Goal: Information Seeking & Learning: Learn about a topic

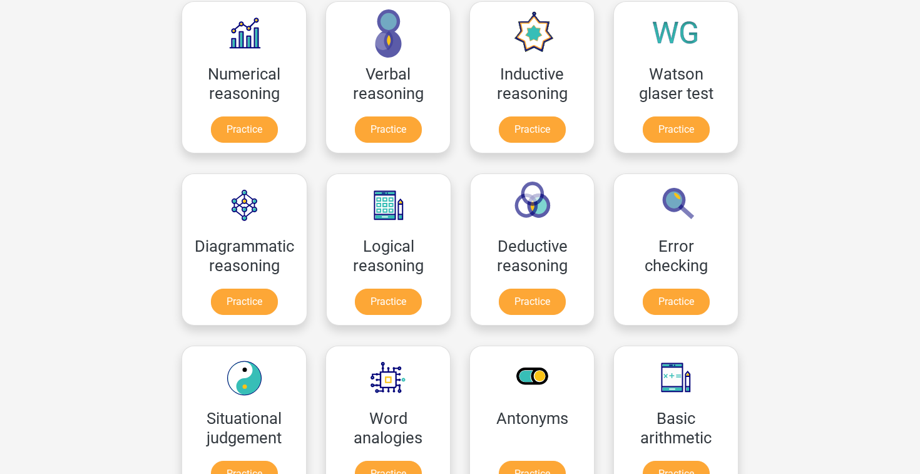
scroll to position [214, 0]
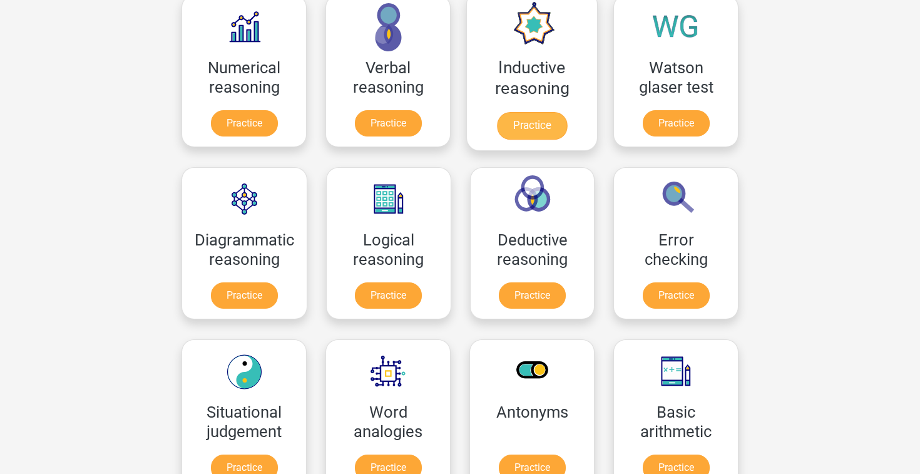
click at [511, 131] on link "Practice" at bounding box center [532, 126] width 70 height 28
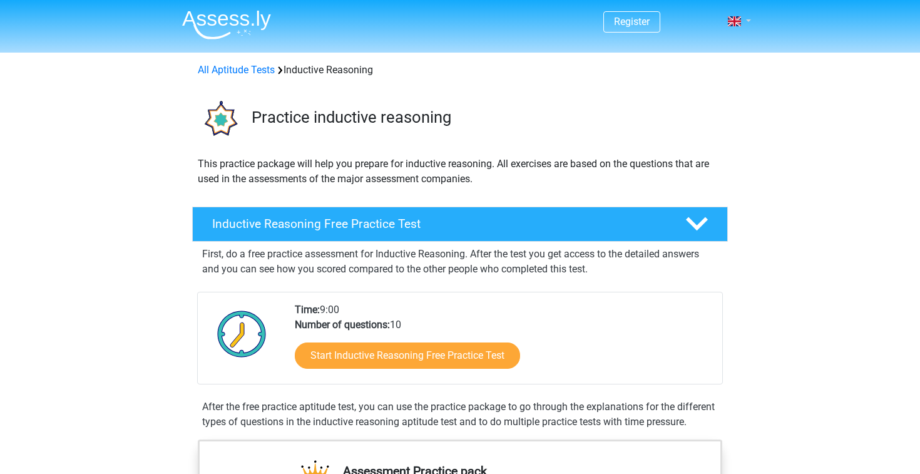
click at [748, 23] on link at bounding box center [734, 21] width 25 height 15
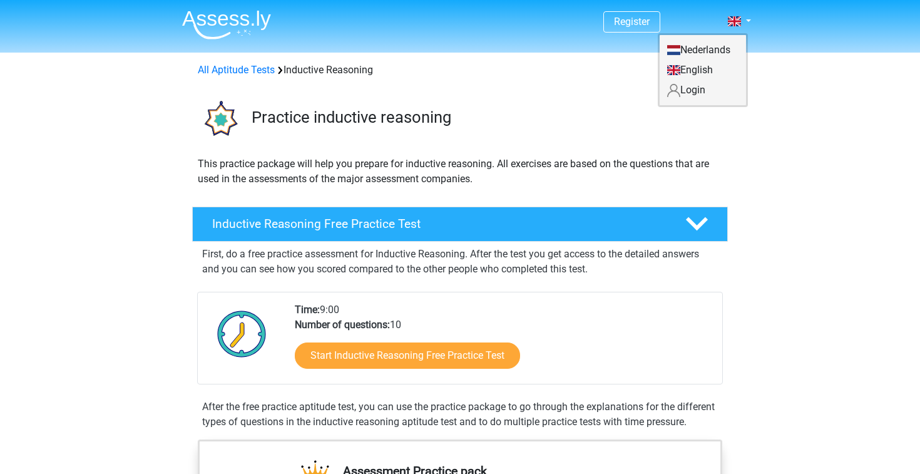
click at [697, 89] on link "Login" at bounding box center [702, 90] width 86 height 20
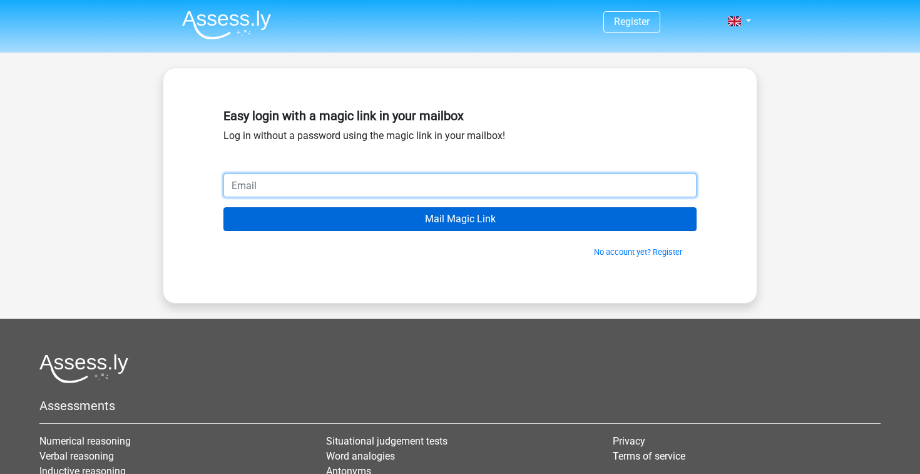
type input "[EMAIL_ADDRESS][DOMAIN_NAME]"
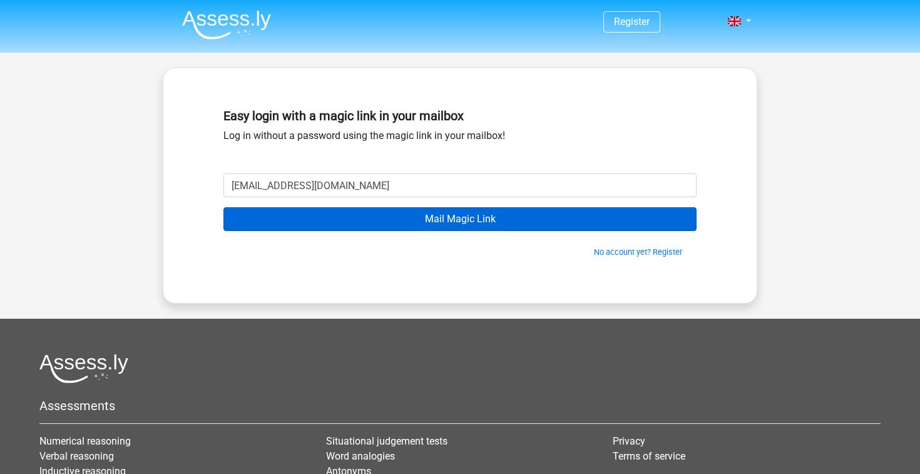
click at [417, 223] on input "Mail Magic Link" at bounding box center [459, 219] width 473 height 24
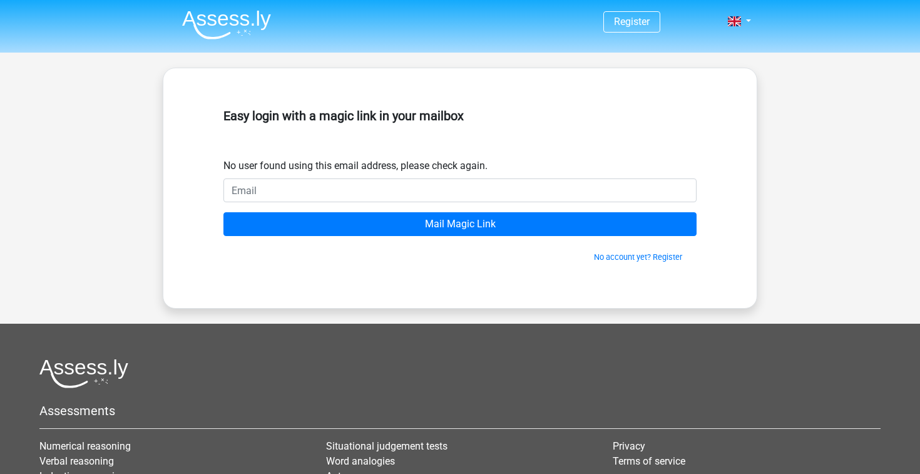
click at [443, 155] on div "Easy login with a magic link in your mailbox" at bounding box center [459, 130] width 473 height 55
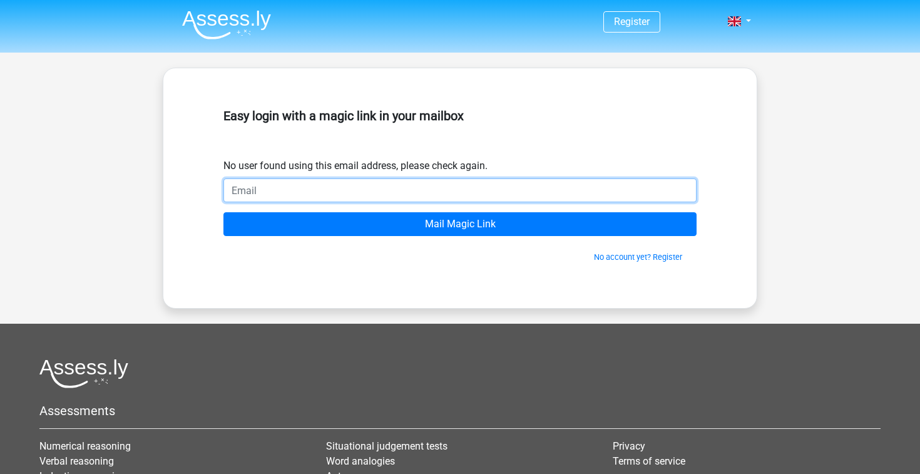
click at [423, 197] on input "email" at bounding box center [459, 190] width 473 height 24
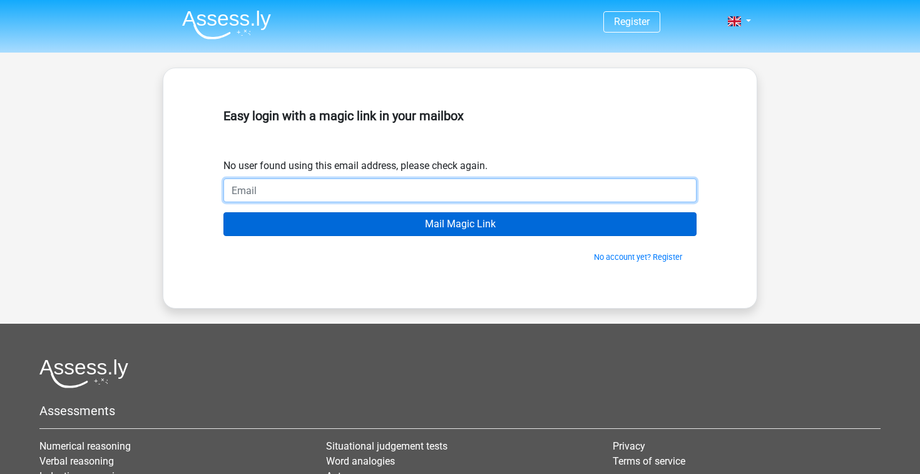
type input "[EMAIL_ADDRESS][DOMAIN_NAME]"
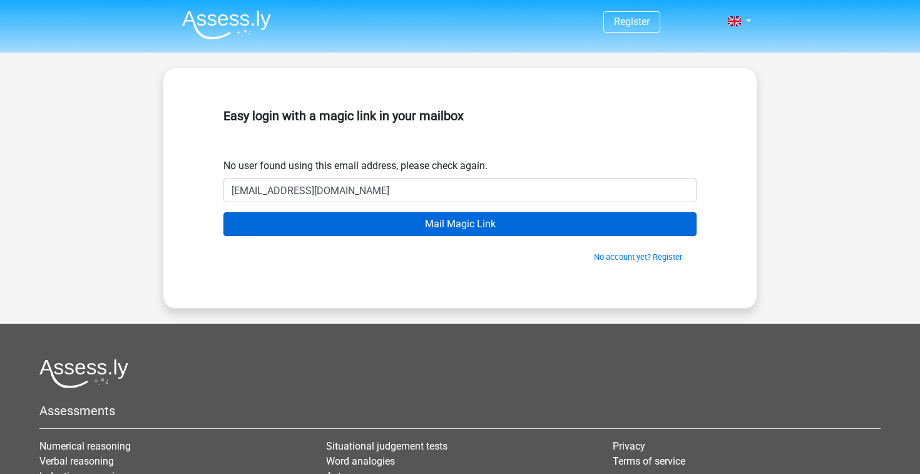
click at [515, 225] on input "Mail Magic Link" at bounding box center [459, 224] width 473 height 24
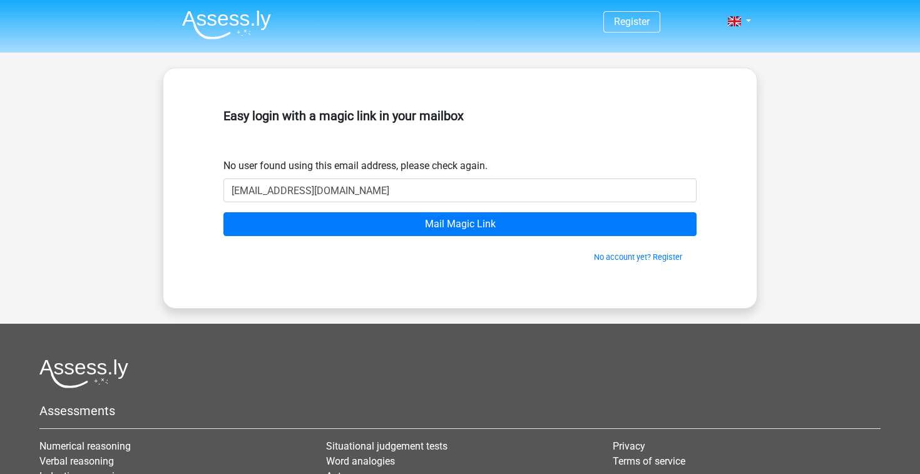
type input "[EMAIL_ADDRESS][DOMAIN_NAME]"
click at [460, 224] on input "Mail Magic Link" at bounding box center [459, 224] width 473 height 24
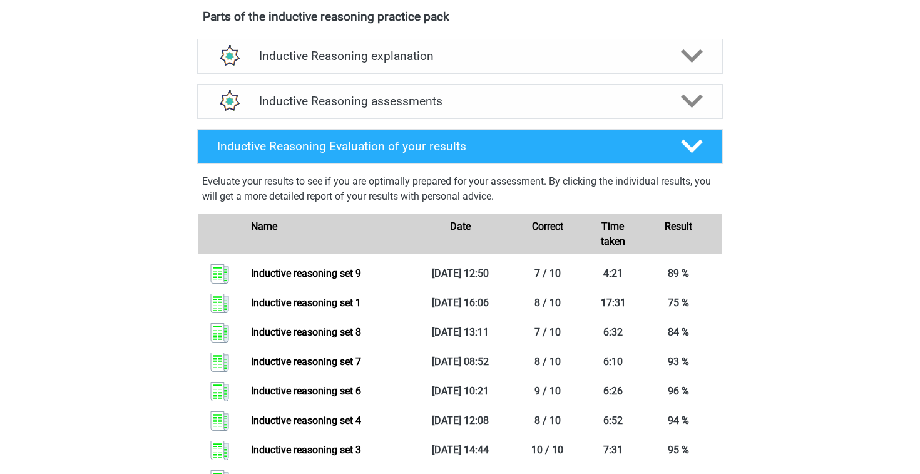
scroll to position [510, 0]
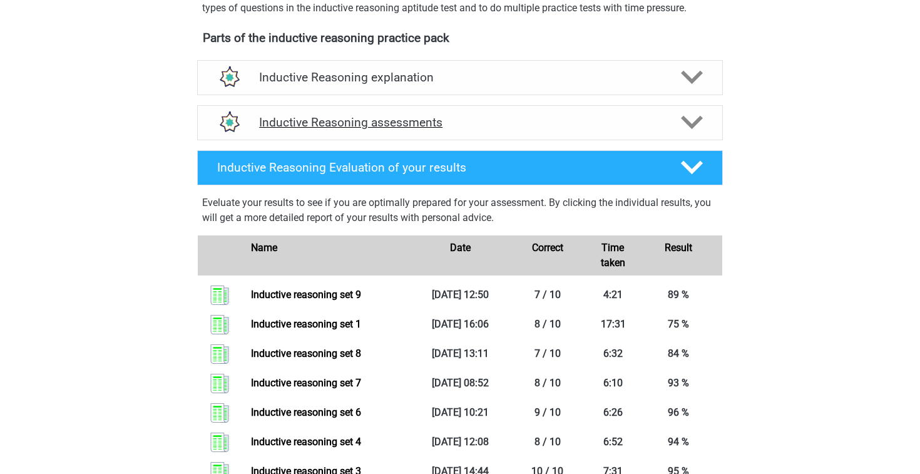
click at [458, 140] on div "Inductive Reasoning assessments" at bounding box center [459, 122] width 525 height 35
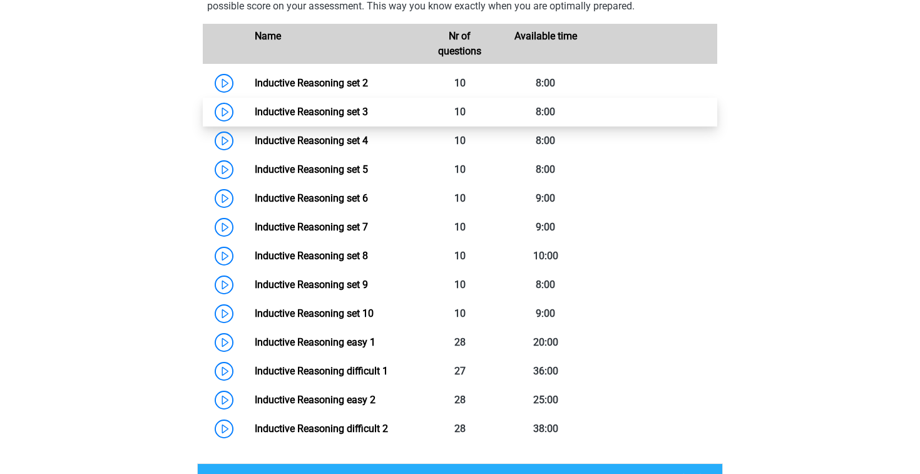
scroll to position [695, 0]
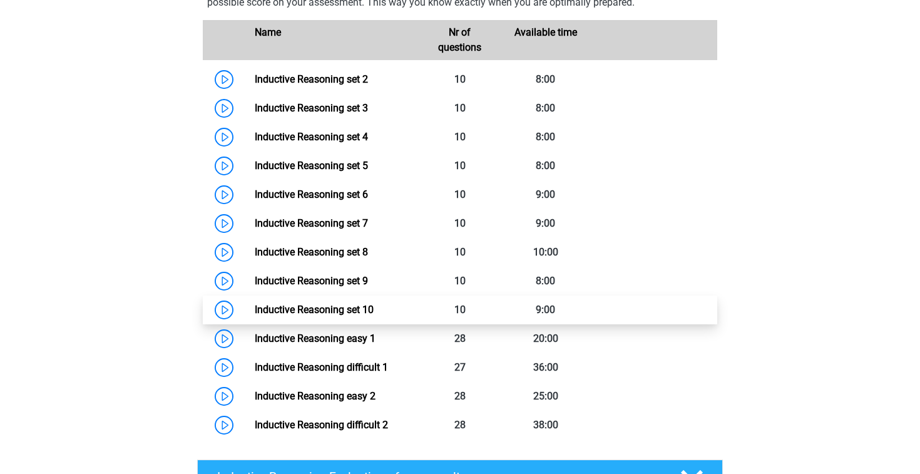
click at [362, 315] on link "Inductive Reasoning set 10" at bounding box center [314, 309] width 119 height 12
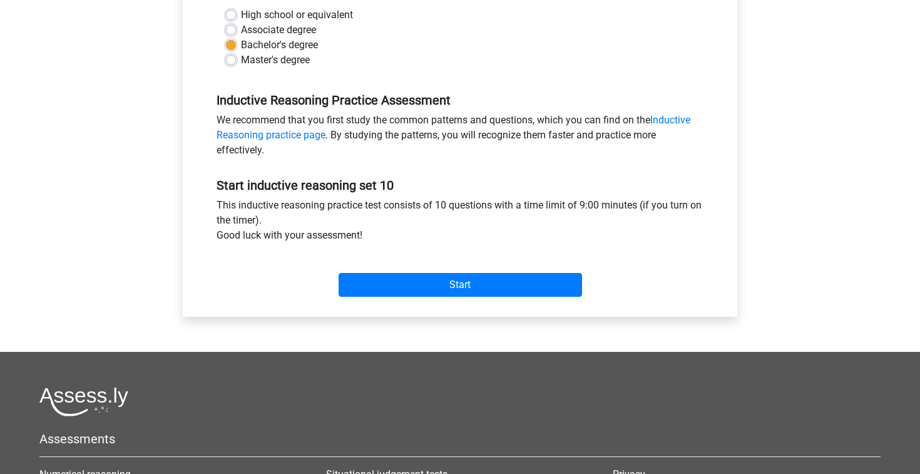
scroll to position [423, 0]
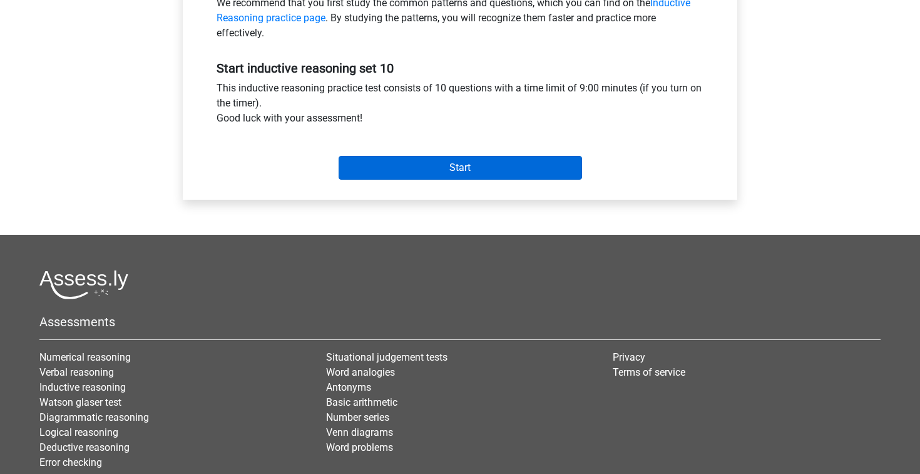
click at [487, 174] on input "Start" at bounding box center [459, 168] width 243 height 24
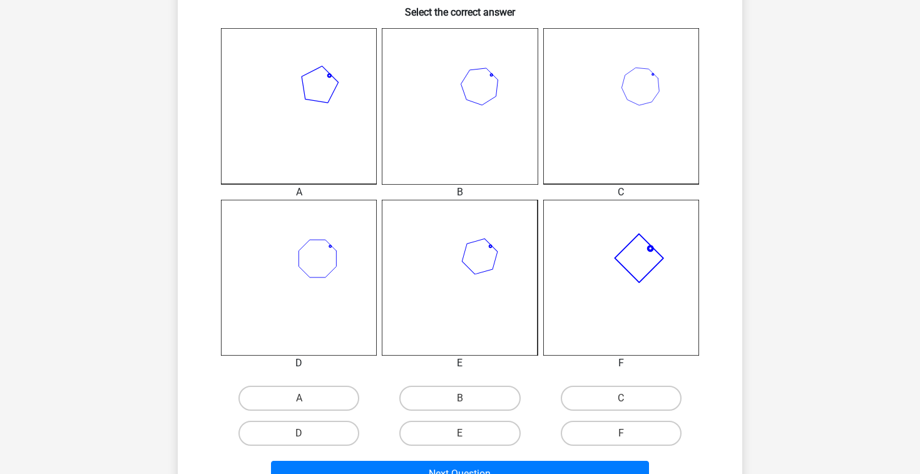
scroll to position [345, 0]
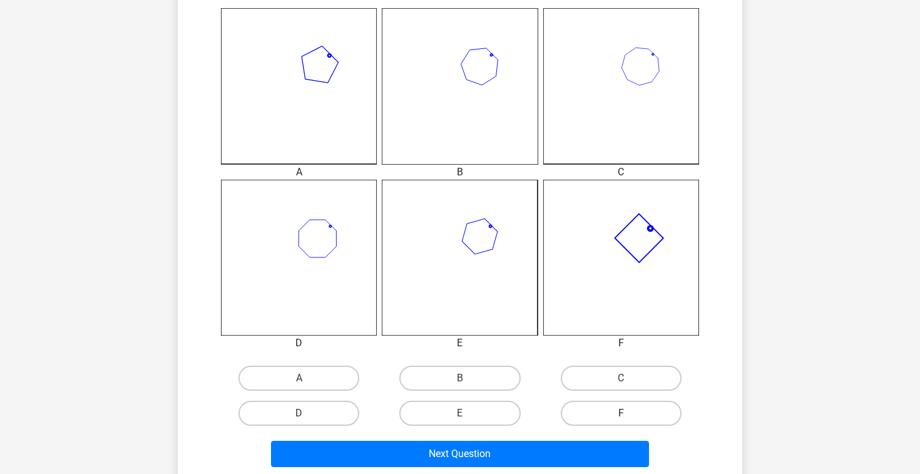
click at [613, 413] on label "F" at bounding box center [620, 412] width 121 height 25
click at [621, 413] on input "F" at bounding box center [625, 417] width 8 height 8
radio input "true"
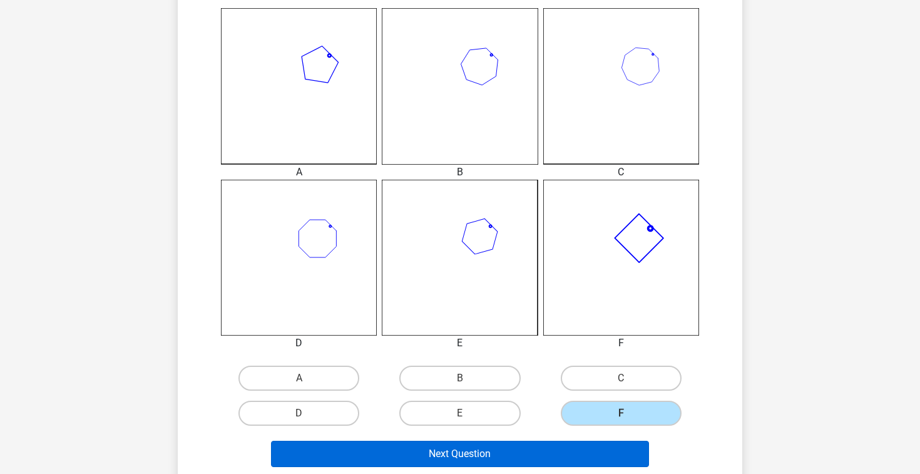
click at [544, 453] on button "Next Question" at bounding box center [460, 453] width 378 height 26
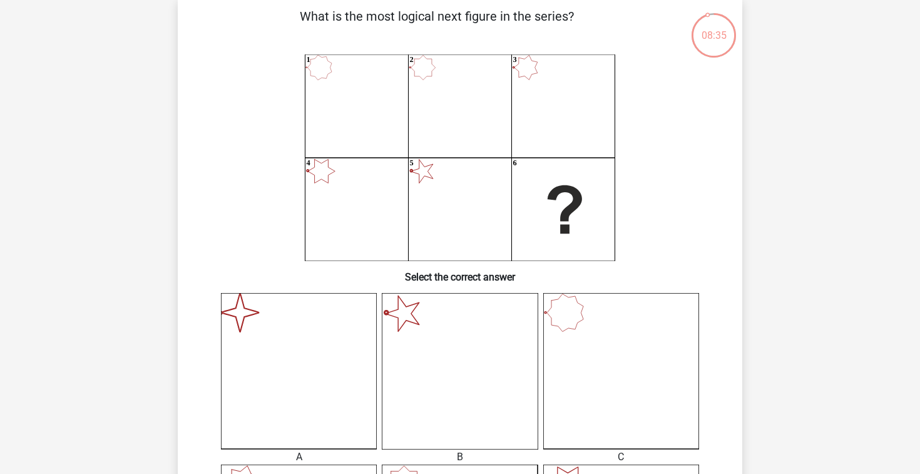
scroll to position [63, 0]
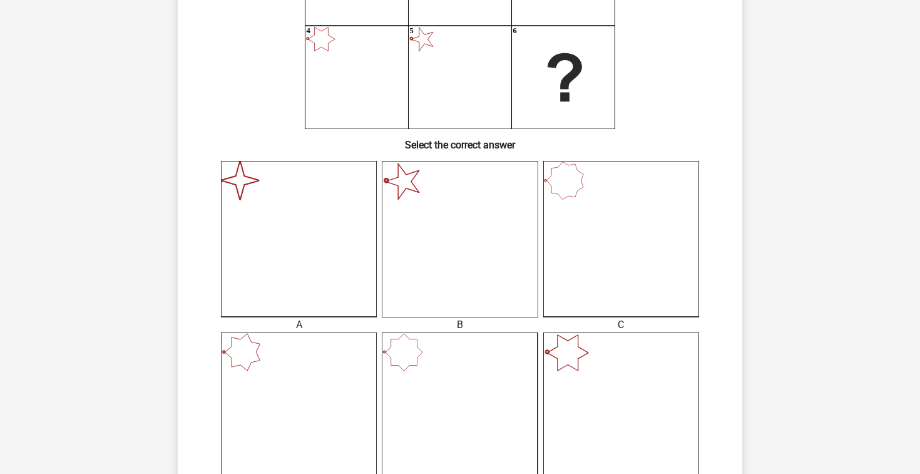
click at [316, 285] on icon "image/svg+xml" at bounding box center [299, 239] width 156 height 156
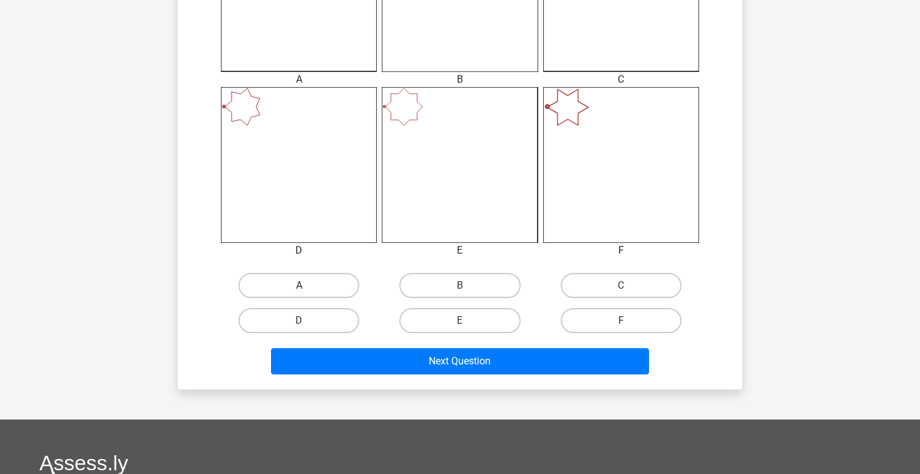
click at [312, 283] on label "A" at bounding box center [298, 285] width 121 height 25
click at [307, 285] on input "A" at bounding box center [303, 289] width 8 height 8
radio input "true"
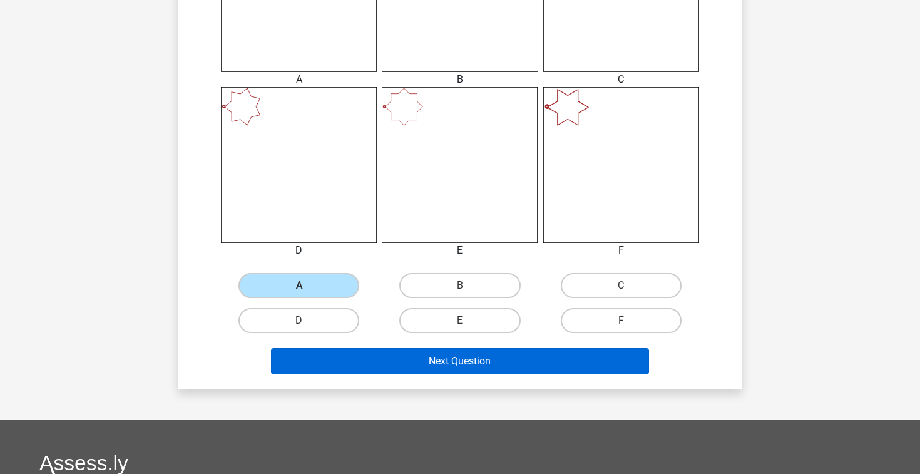
click at [474, 368] on button "Next Question" at bounding box center [460, 361] width 378 height 26
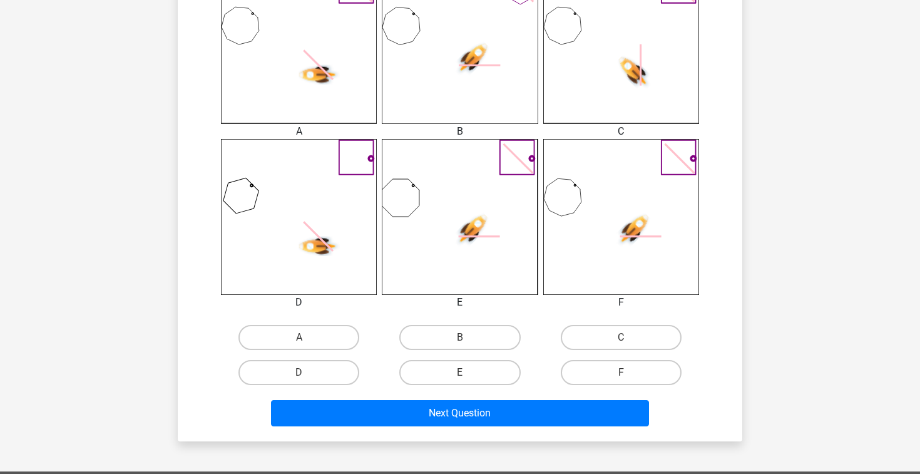
scroll to position [423, 0]
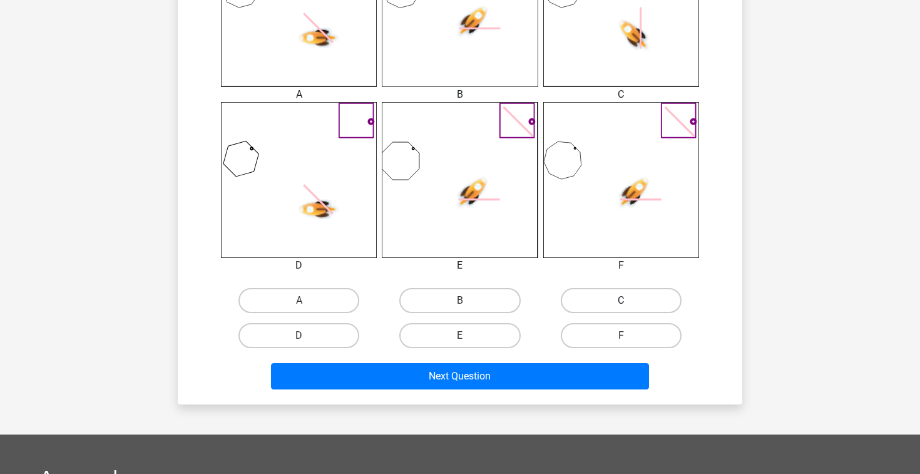
click at [601, 307] on label "C" at bounding box center [620, 300] width 121 height 25
click at [621, 307] on input "C" at bounding box center [625, 304] width 8 height 8
radio input "true"
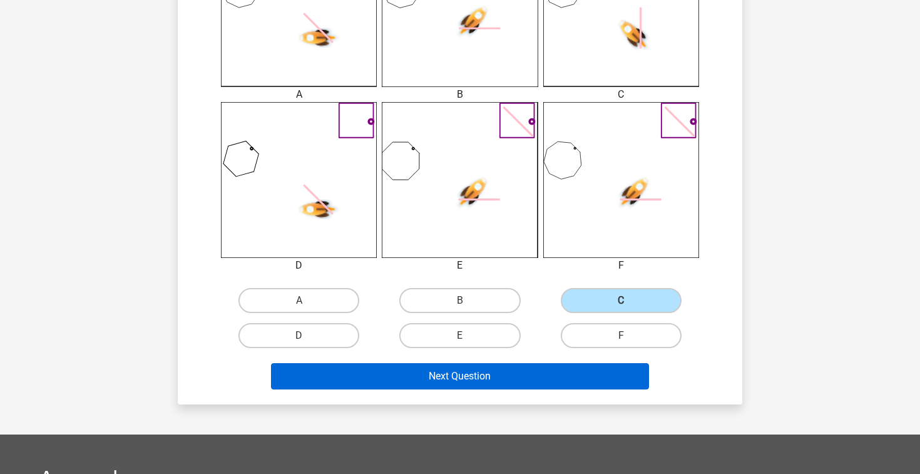
click at [509, 372] on button "Next Question" at bounding box center [460, 376] width 378 height 26
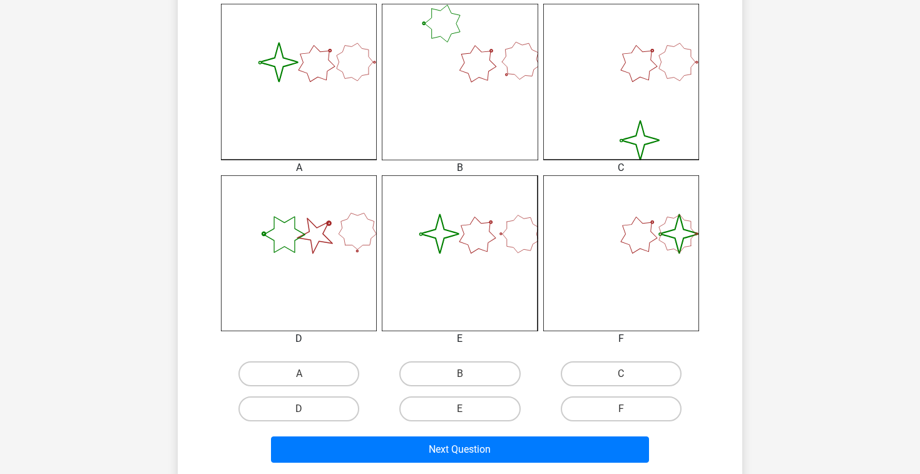
scroll to position [354, 0]
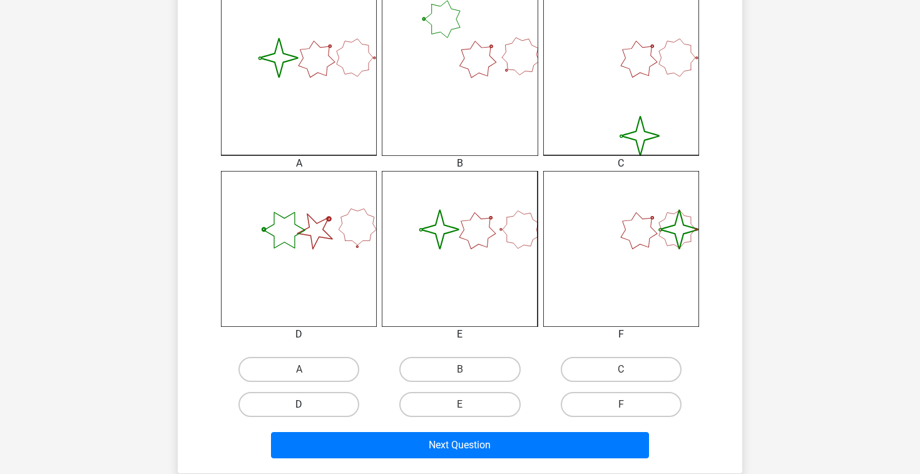
click at [324, 404] on label "D" at bounding box center [298, 404] width 121 height 25
click at [307, 404] on input "D" at bounding box center [303, 408] width 8 height 8
radio input "true"
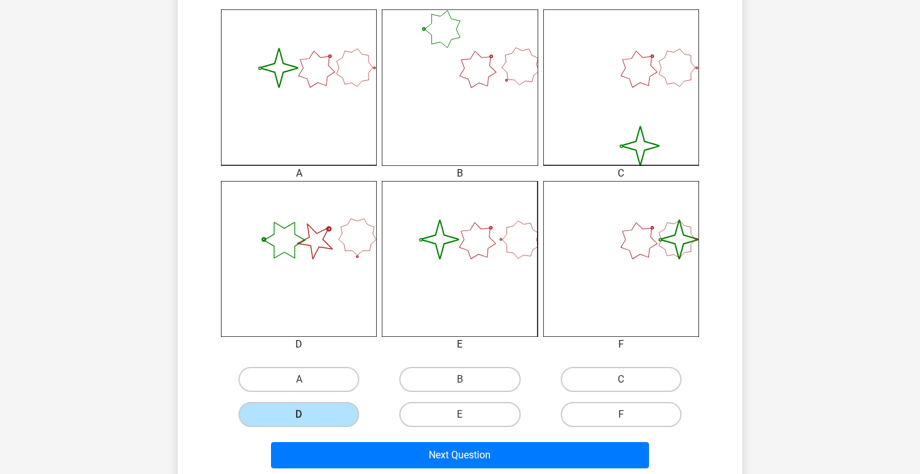
scroll to position [345, 0]
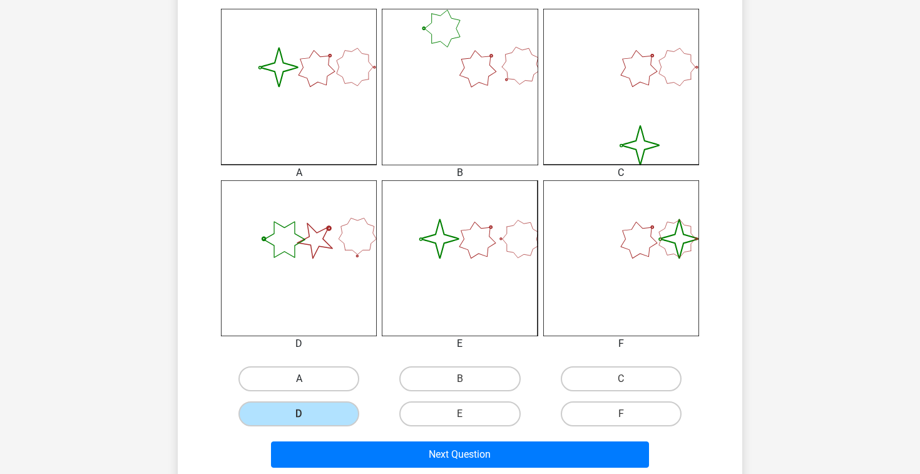
click at [309, 376] on label "A" at bounding box center [298, 378] width 121 height 25
click at [307, 378] on input "A" at bounding box center [303, 382] width 8 height 8
radio input "true"
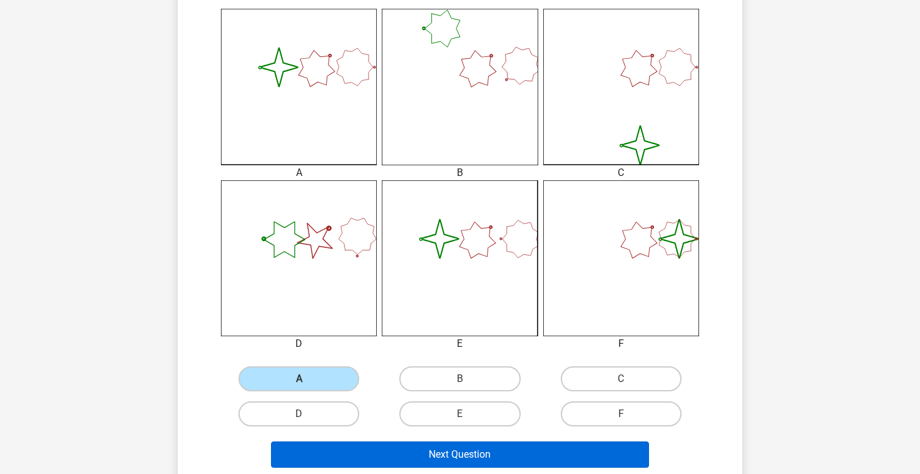
click at [469, 448] on button "Next Question" at bounding box center [460, 454] width 378 height 26
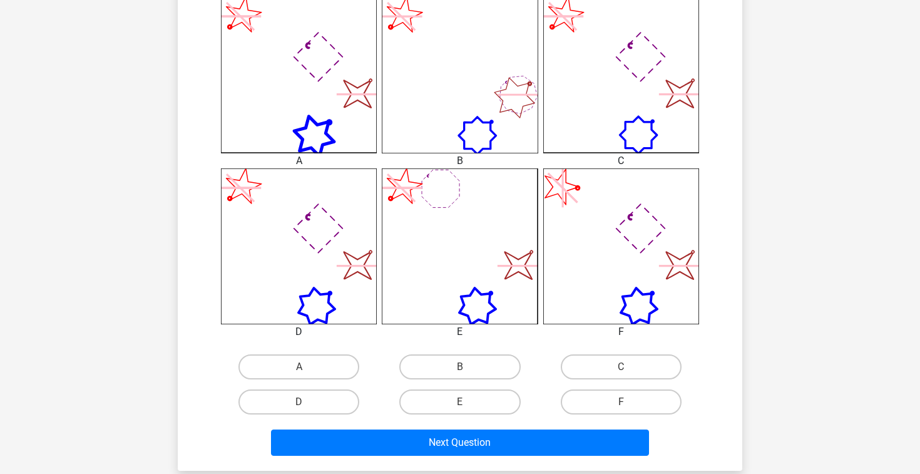
scroll to position [357, 0]
click at [323, 391] on label "D" at bounding box center [298, 400] width 121 height 25
click at [307, 401] on input "D" at bounding box center [303, 405] width 8 height 8
radio input "true"
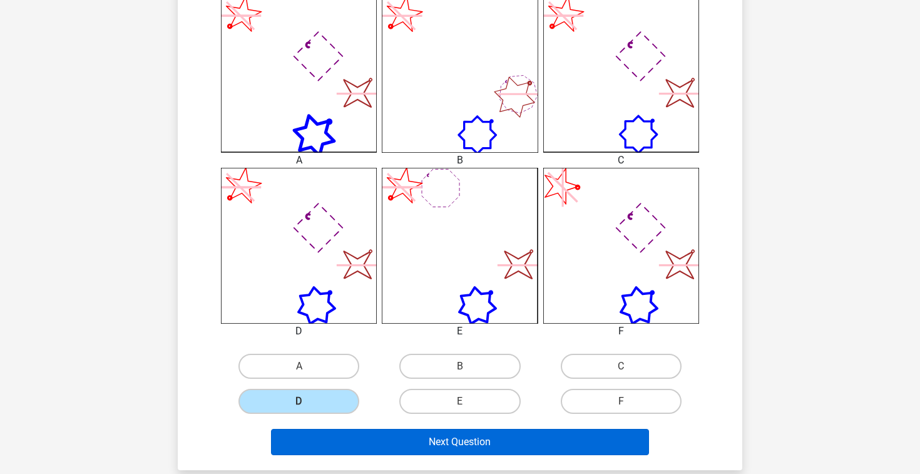
click at [458, 435] on button "Next Question" at bounding box center [460, 441] width 378 height 26
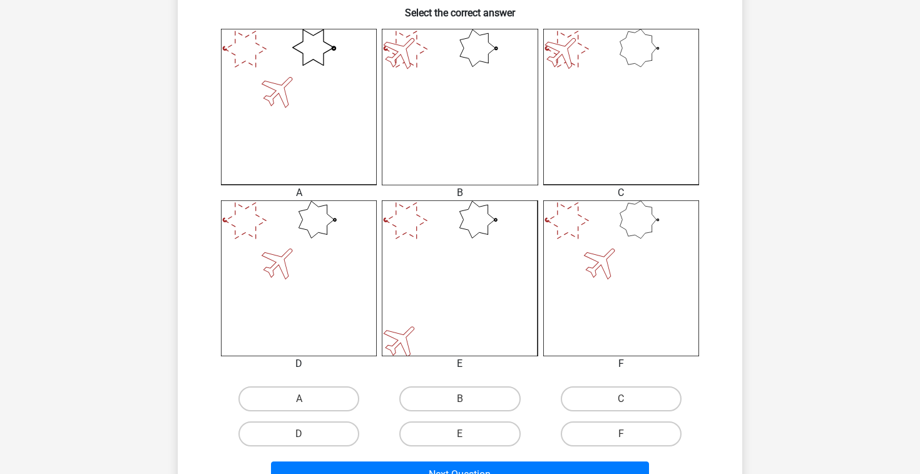
scroll to position [366, 0]
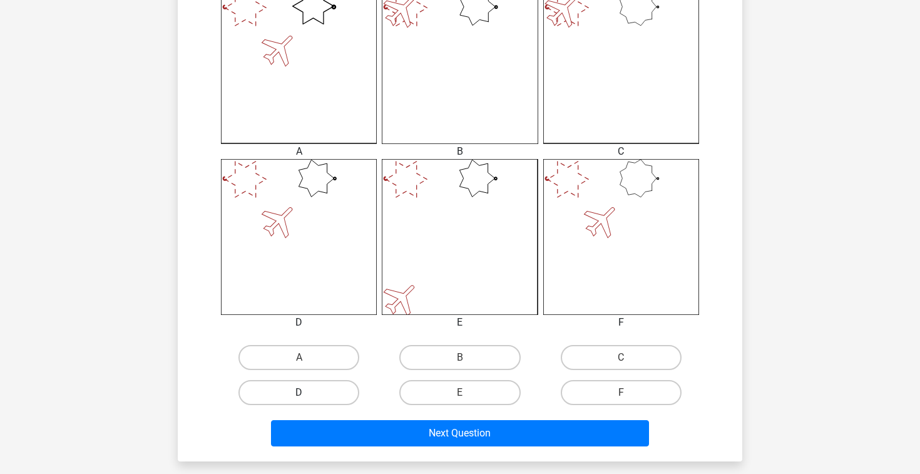
click at [335, 390] on label "D" at bounding box center [298, 392] width 121 height 25
click at [307, 392] on input "D" at bounding box center [303, 396] width 8 height 8
radio input "true"
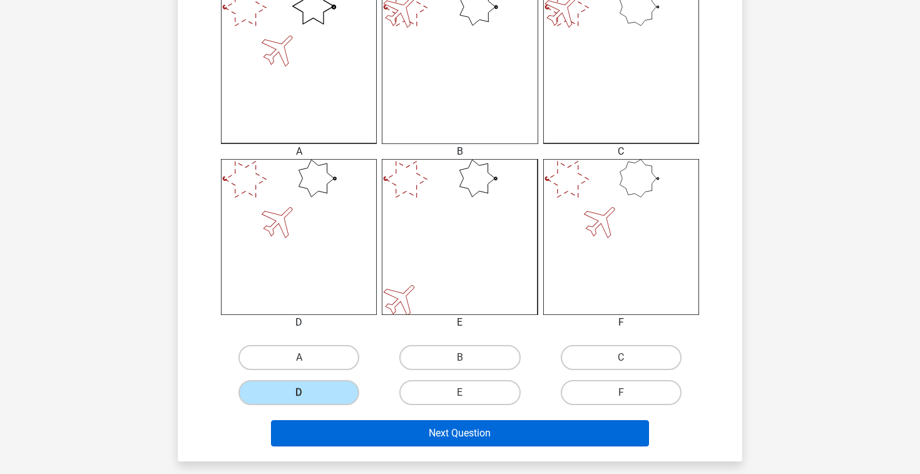
click at [490, 437] on button "Next Question" at bounding box center [460, 433] width 378 height 26
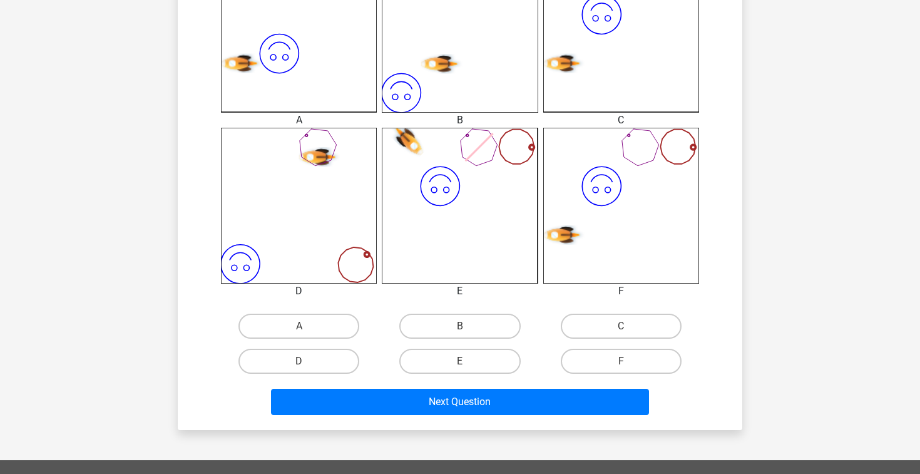
scroll to position [407, 0]
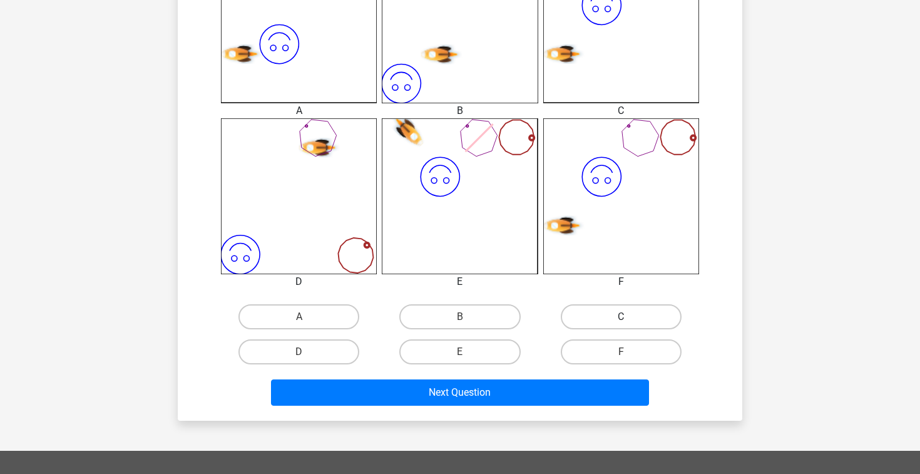
click at [585, 311] on label "C" at bounding box center [620, 316] width 121 height 25
click at [621, 317] on input "C" at bounding box center [625, 321] width 8 height 8
radio input "true"
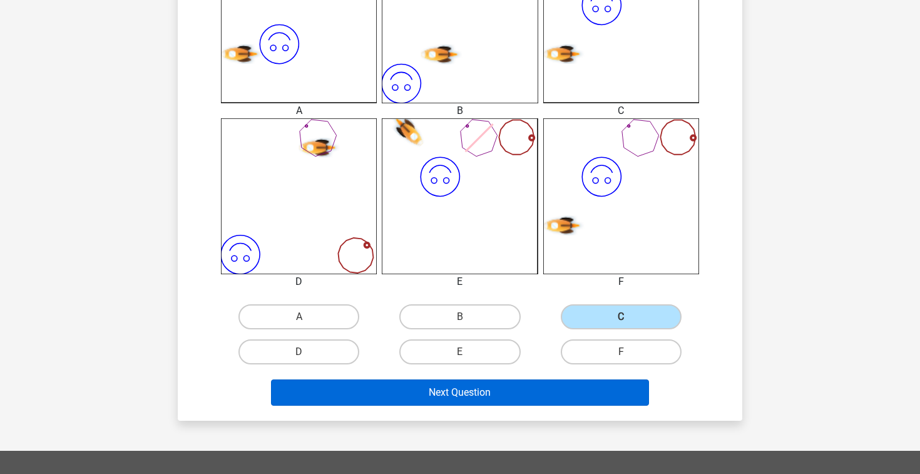
click at [491, 394] on button "Next Question" at bounding box center [460, 392] width 378 height 26
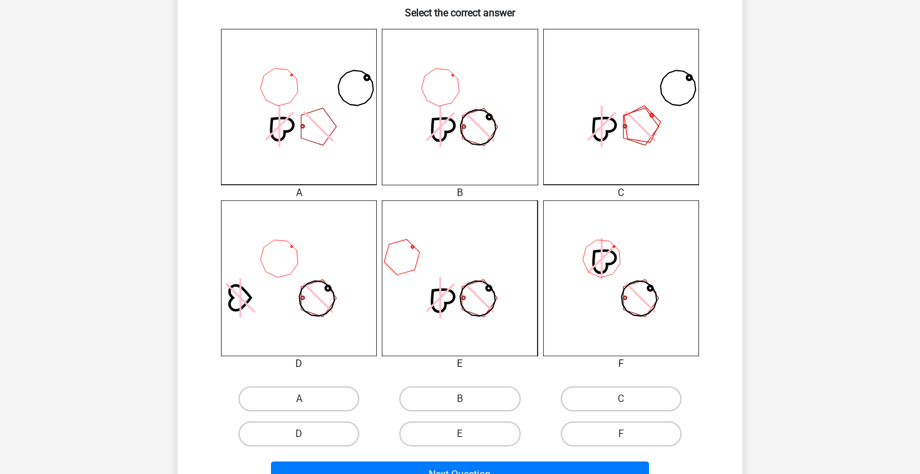
scroll to position [364, 0]
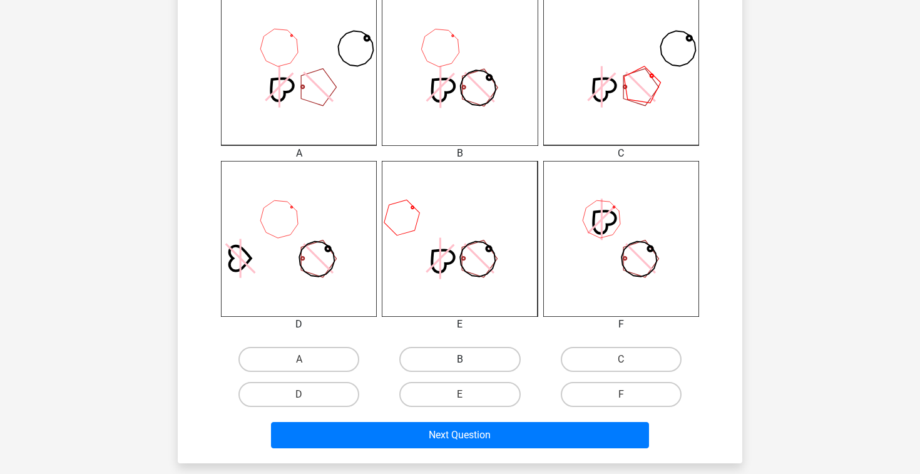
click at [458, 356] on label "B" at bounding box center [459, 359] width 121 height 25
click at [460, 359] on input "B" at bounding box center [464, 363] width 8 height 8
radio input "true"
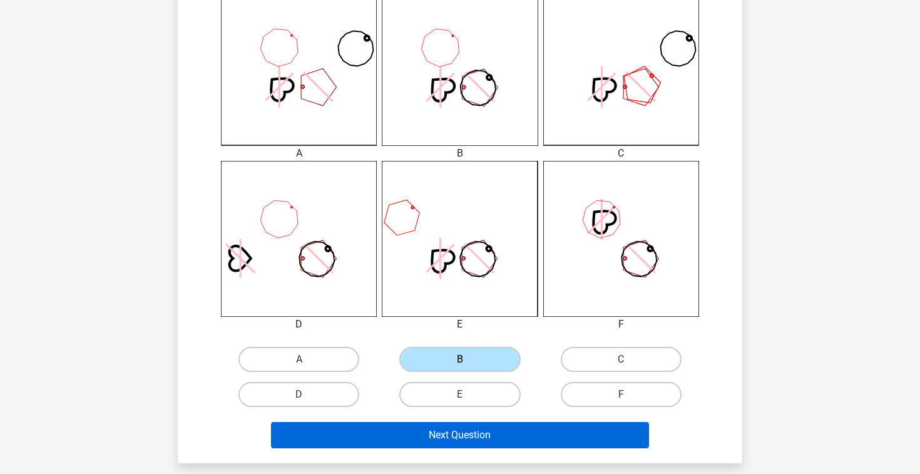
click at [490, 427] on button "Next Question" at bounding box center [460, 435] width 378 height 26
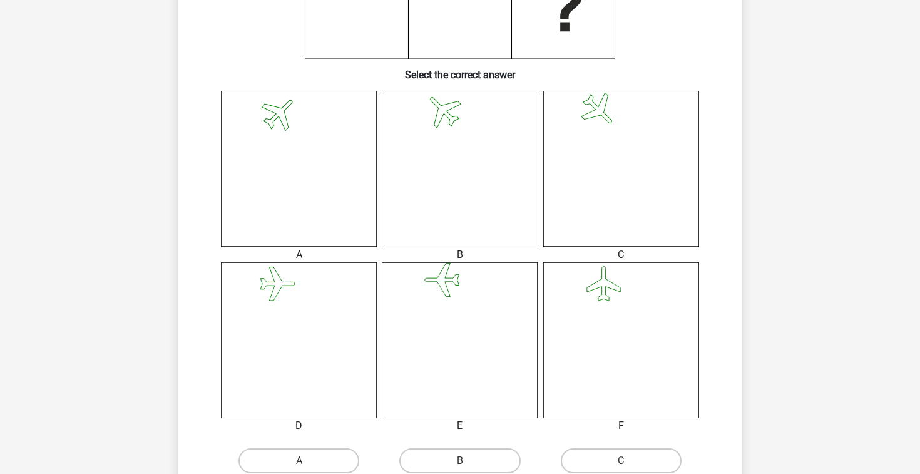
scroll to position [275, 0]
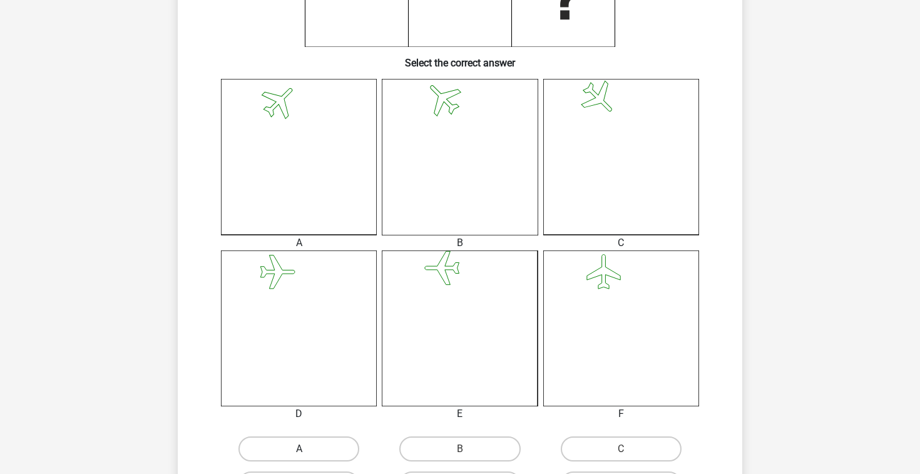
click at [326, 445] on label "A" at bounding box center [298, 448] width 121 height 25
click at [307, 449] on input "A" at bounding box center [303, 453] width 8 height 8
radio input "true"
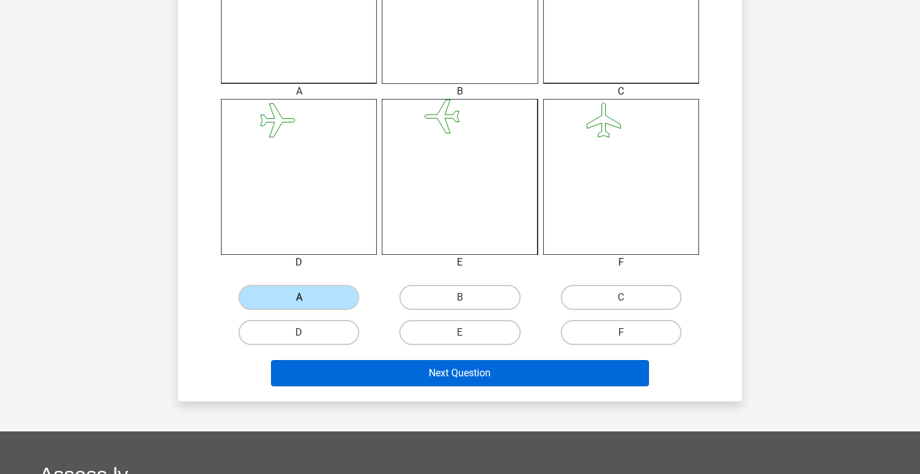
scroll to position [436, 1]
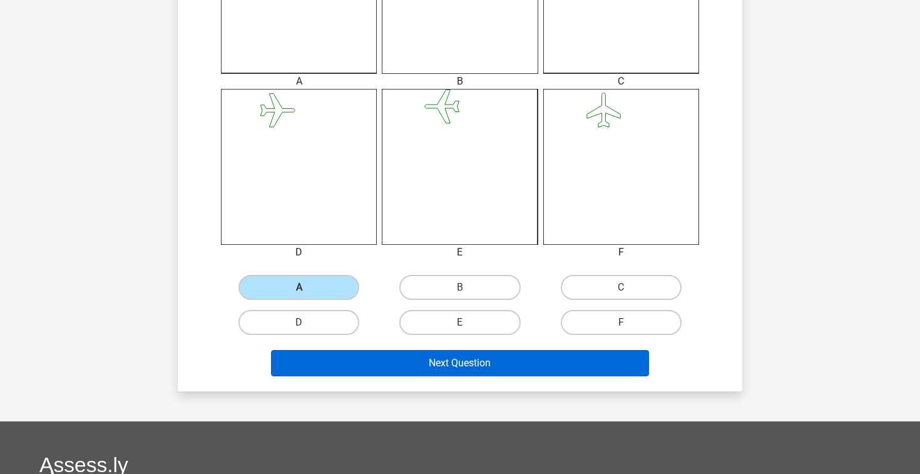
click at [516, 360] on button "Next Question" at bounding box center [460, 363] width 378 height 26
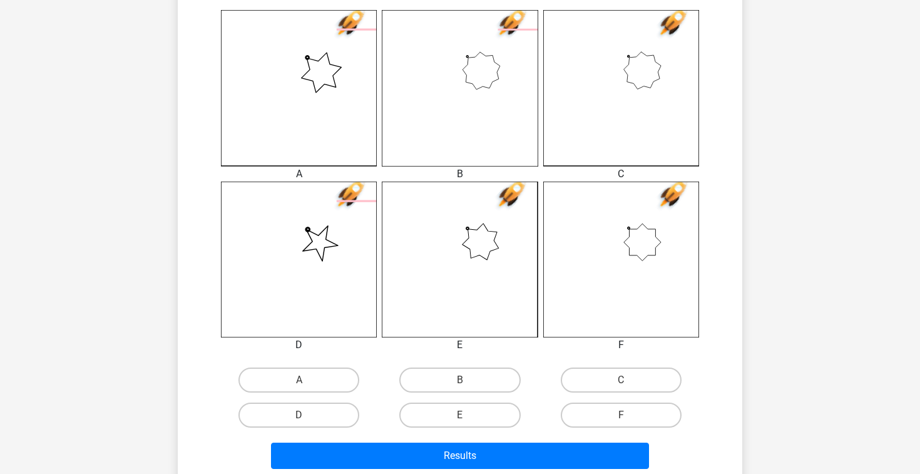
scroll to position [411, 0]
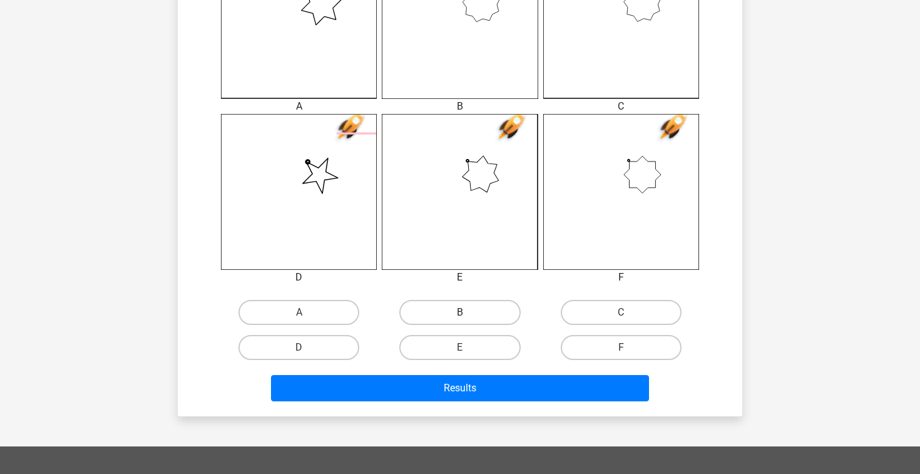
click at [470, 317] on label "B" at bounding box center [459, 312] width 121 height 25
click at [468, 317] on input "B" at bounding box center [464, 316] width 8 height 8
radio input "true"
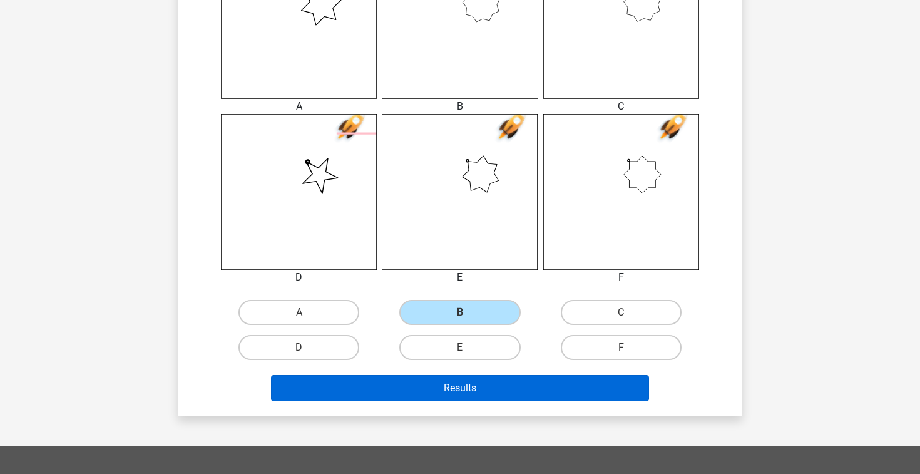
click at [499, 387] on button "Results" at bounding box center [460, 388] width 378 height 26
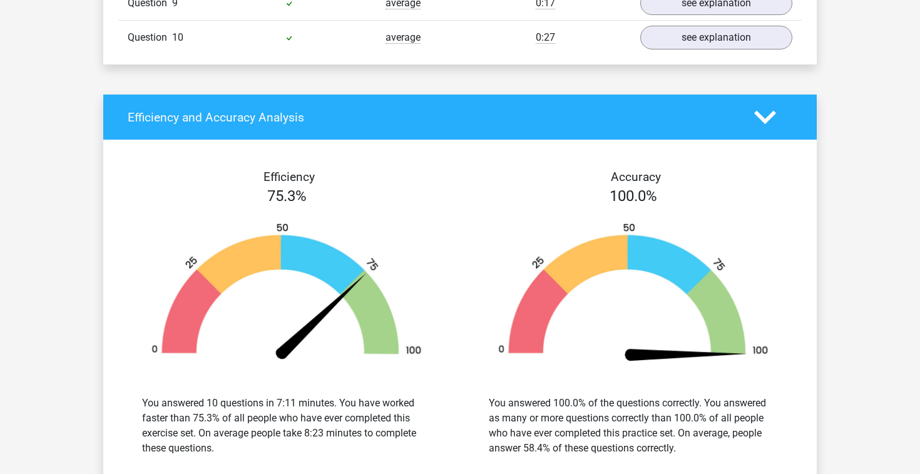
scroll to position [1122, 0]
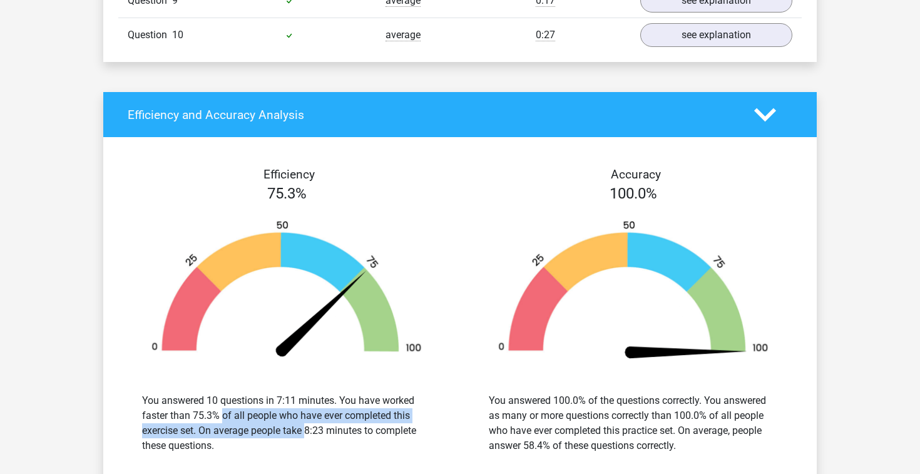
drag, startPoint x: 174, startPoint y: 410, endPoint x: 268, endPoint y: 423, distance: 94.7
click at [270, 425] on div "You answered 10 questions in 7:11 minutes. You have worked faster than 75.3% of…" at bounding box center [286, 423] width 289 height 60
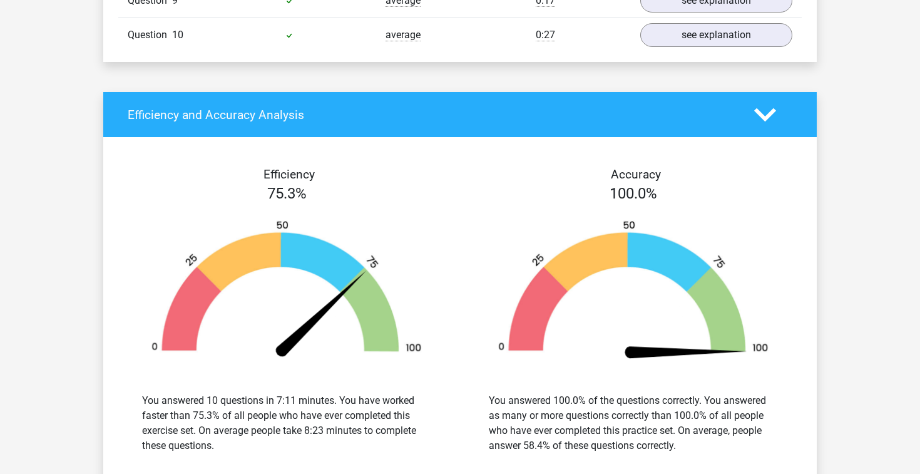
click at [445, 339] on div at bounding box center [287, 291] width 328 height 143
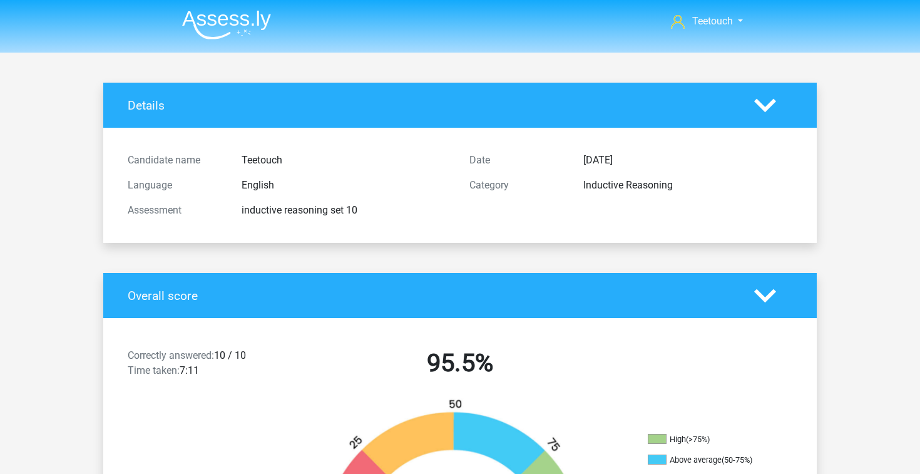
scroll to position [0, 0]
